Goal: Navigation & Orientation: Find specific page/section

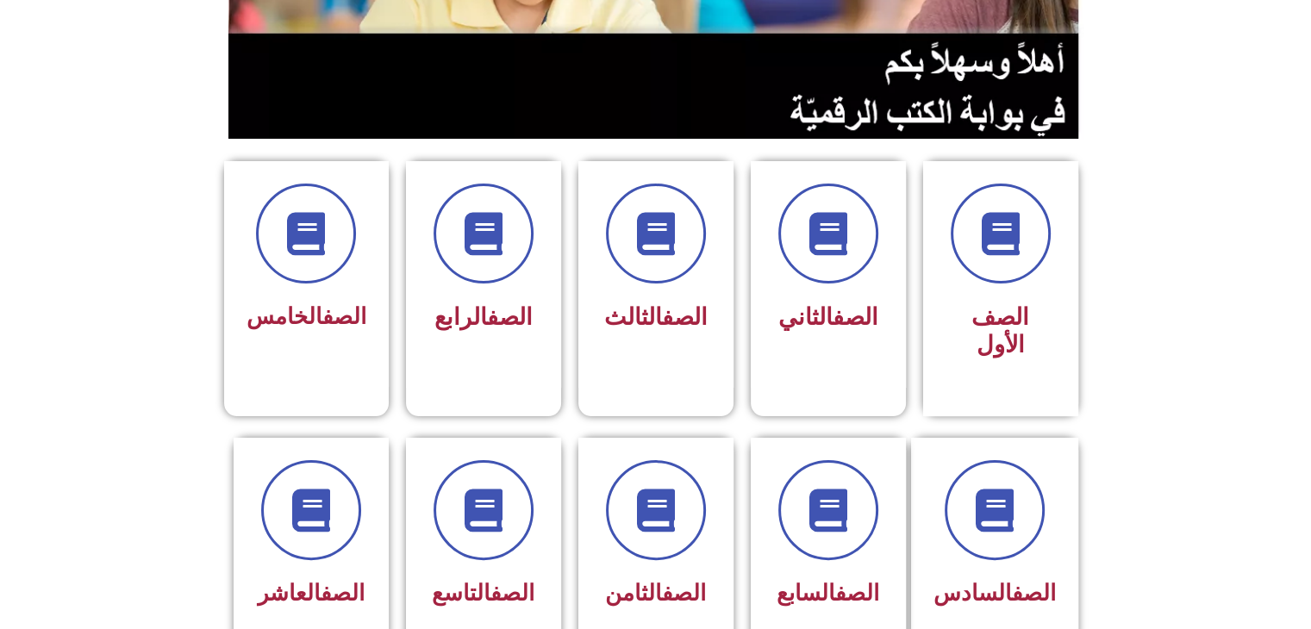
scroll to position [363, 0]
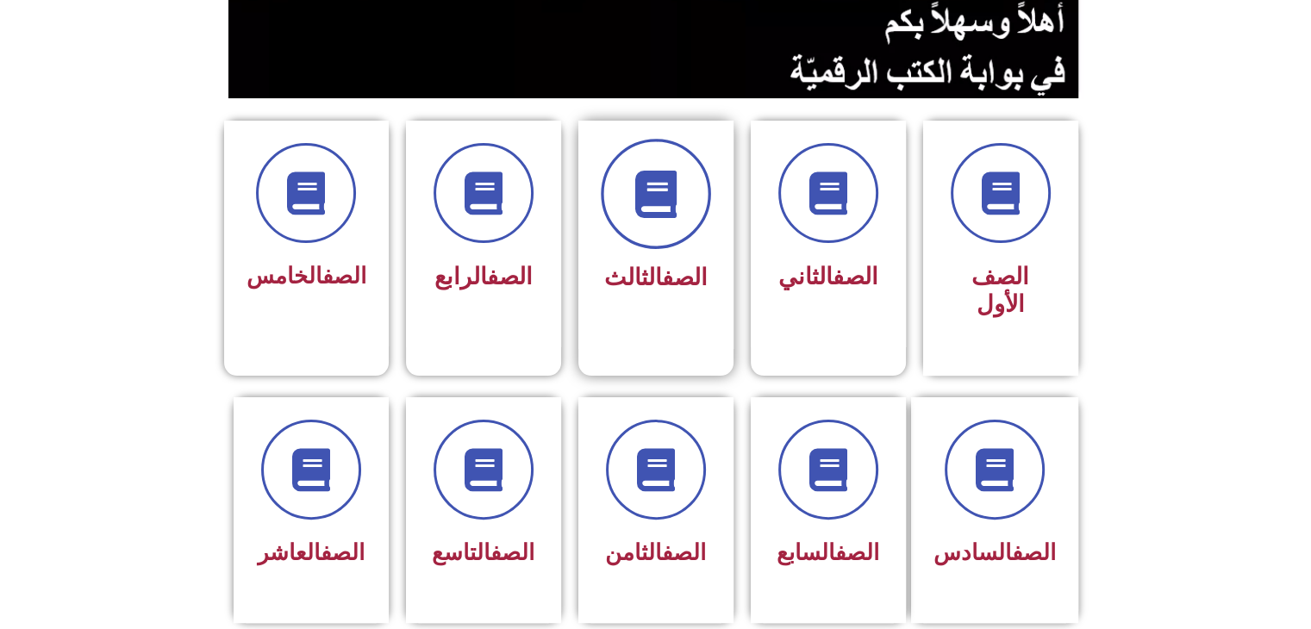
click at [655, 208] on icon at bounding box center [655, 194] width 47 height 47
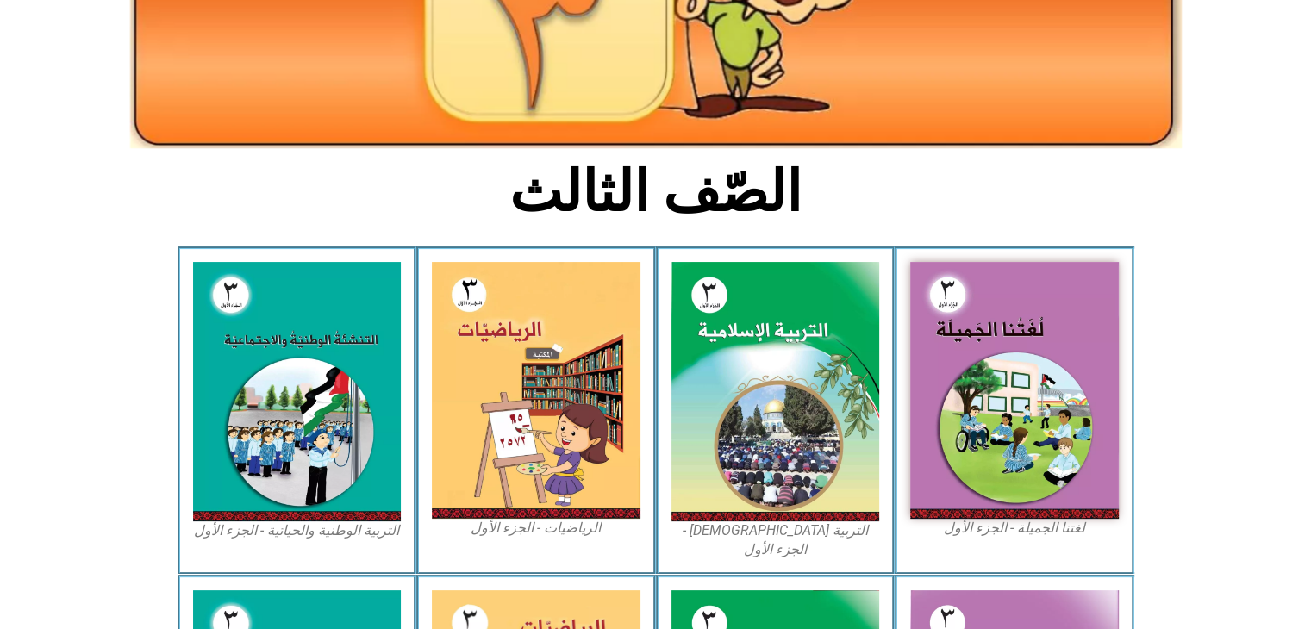
scroll to position [320, 0]
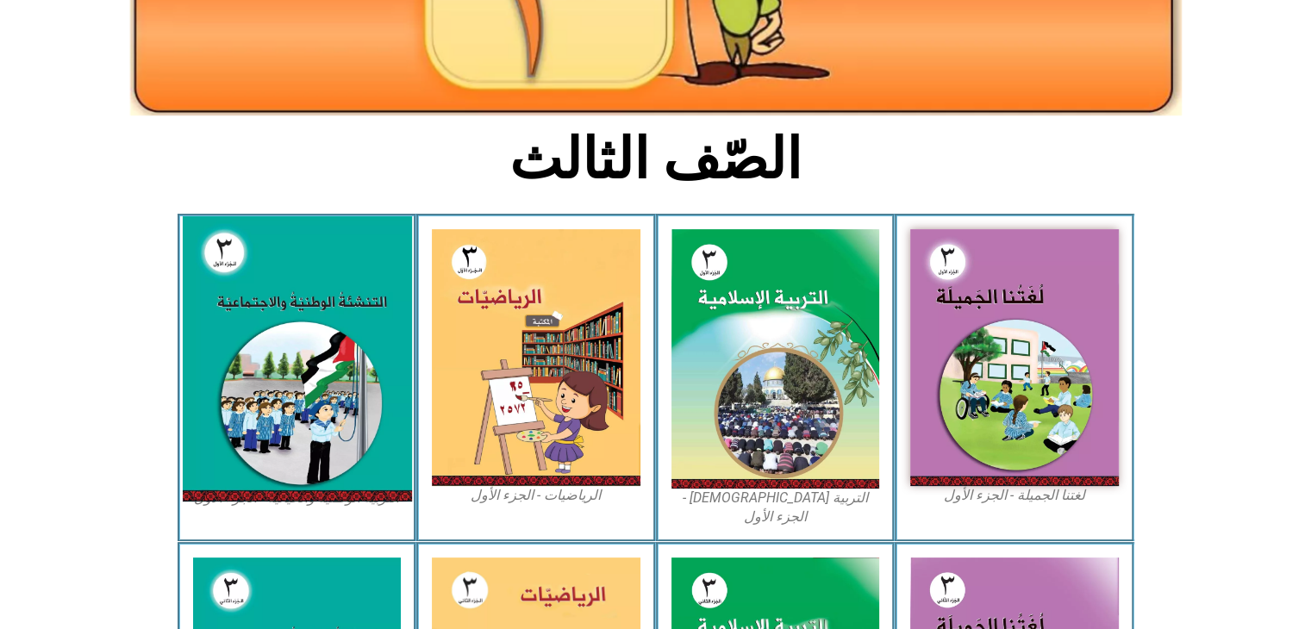
click at [283, 345] on img at bounding box center [296, 358] width 229 height 285
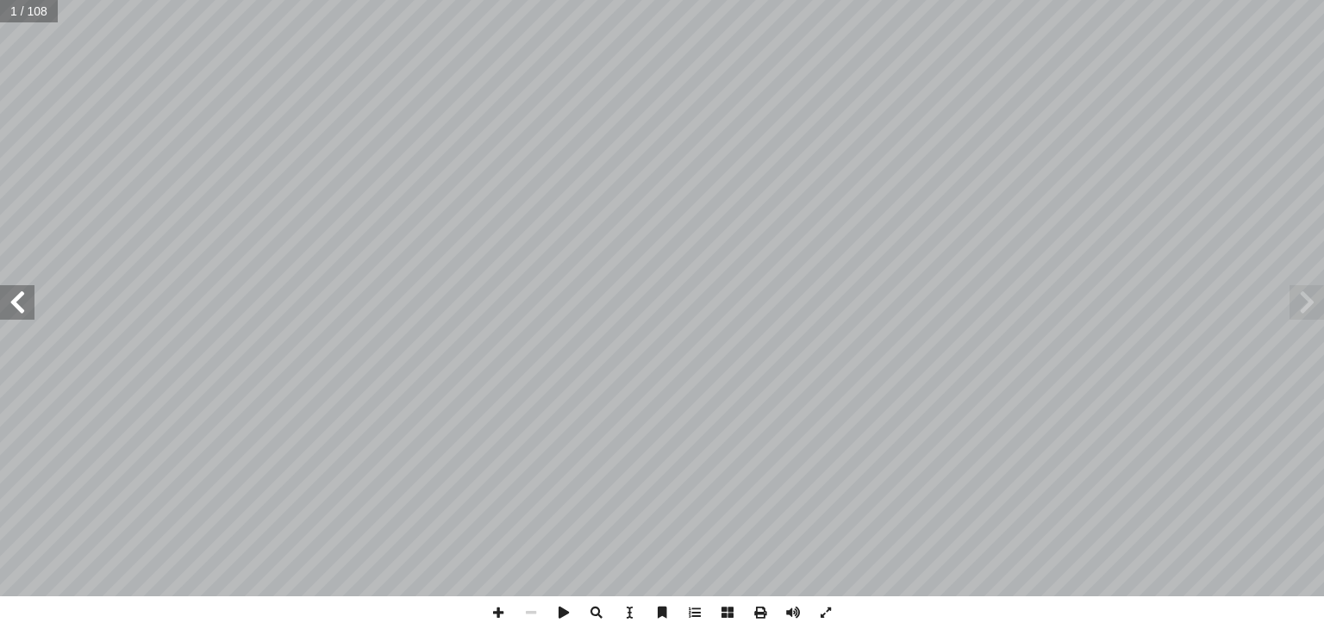
click at [21, 307] on span at bounding box center [17, 302] width 34 height 34
click at [22, 306] on span at bounding box center [17, 302] width 34 height 34
click at [23, 306] on span at bounding box center [17, 302] width 34 height 34
click at [1310, 316] on span at bounding box center [1307, 302] width 34 height 34
click at [502, 608] on span at bounding box center [498, 613] width 33 height 33
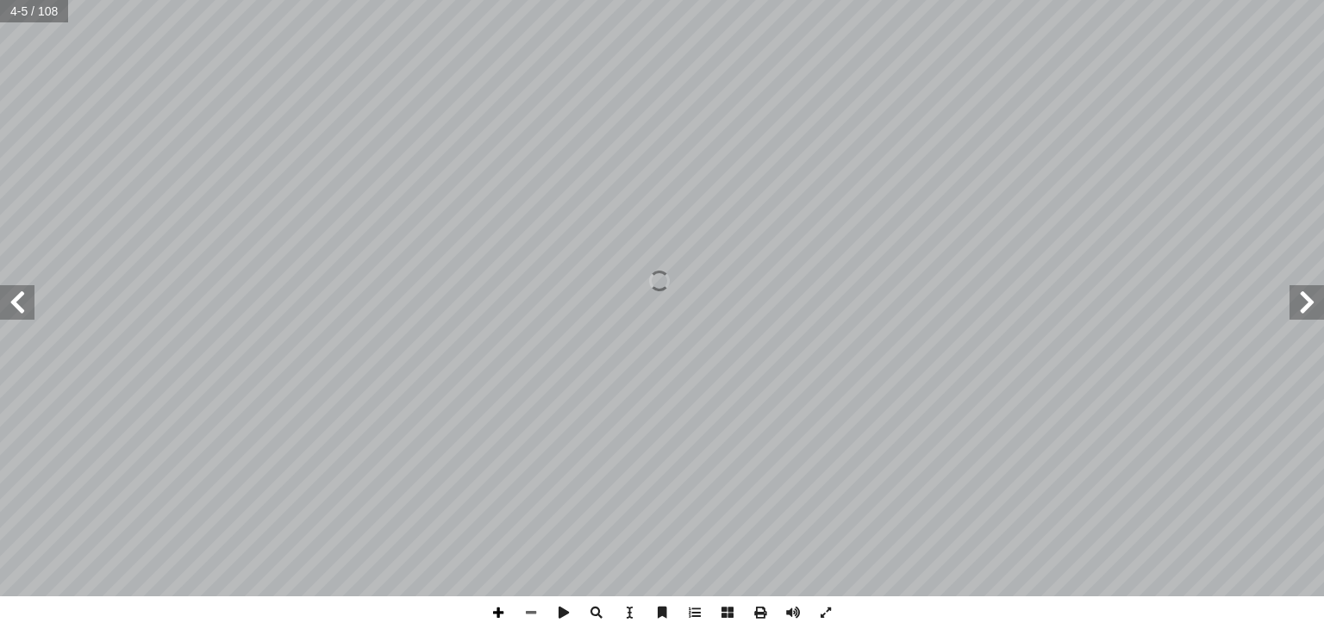
click at [503, 605] on span at bounding box center [498, 613] width 33 height 33
click at [28, 303] on span at bounding box center [17, 302] width 34 height 34
click at [22, 304] on span at bounding box center [17, 302] width 34 height 34
